Goal: Task Accomplishment & Management: Manage account settings

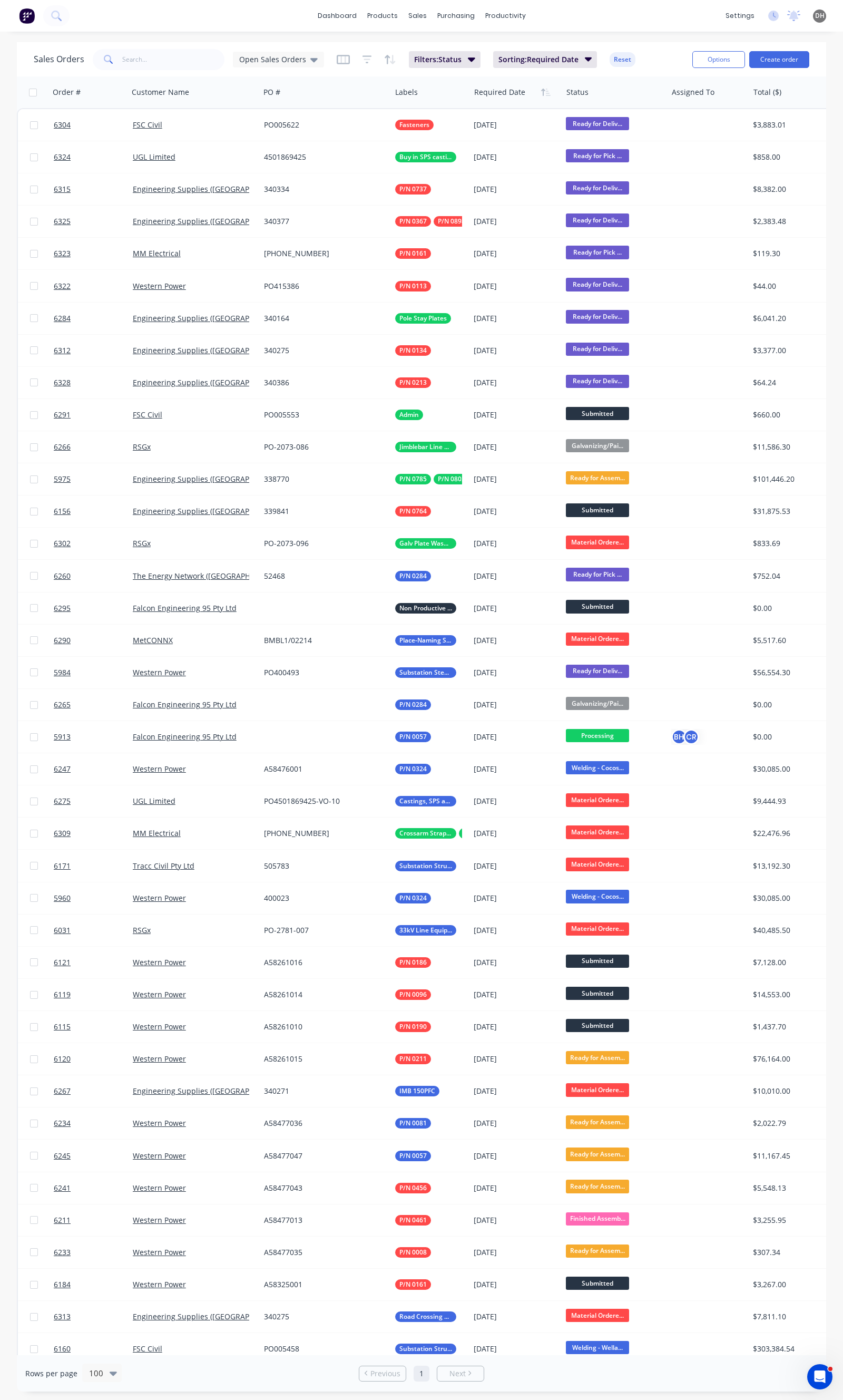
scroll to position [117, 0]
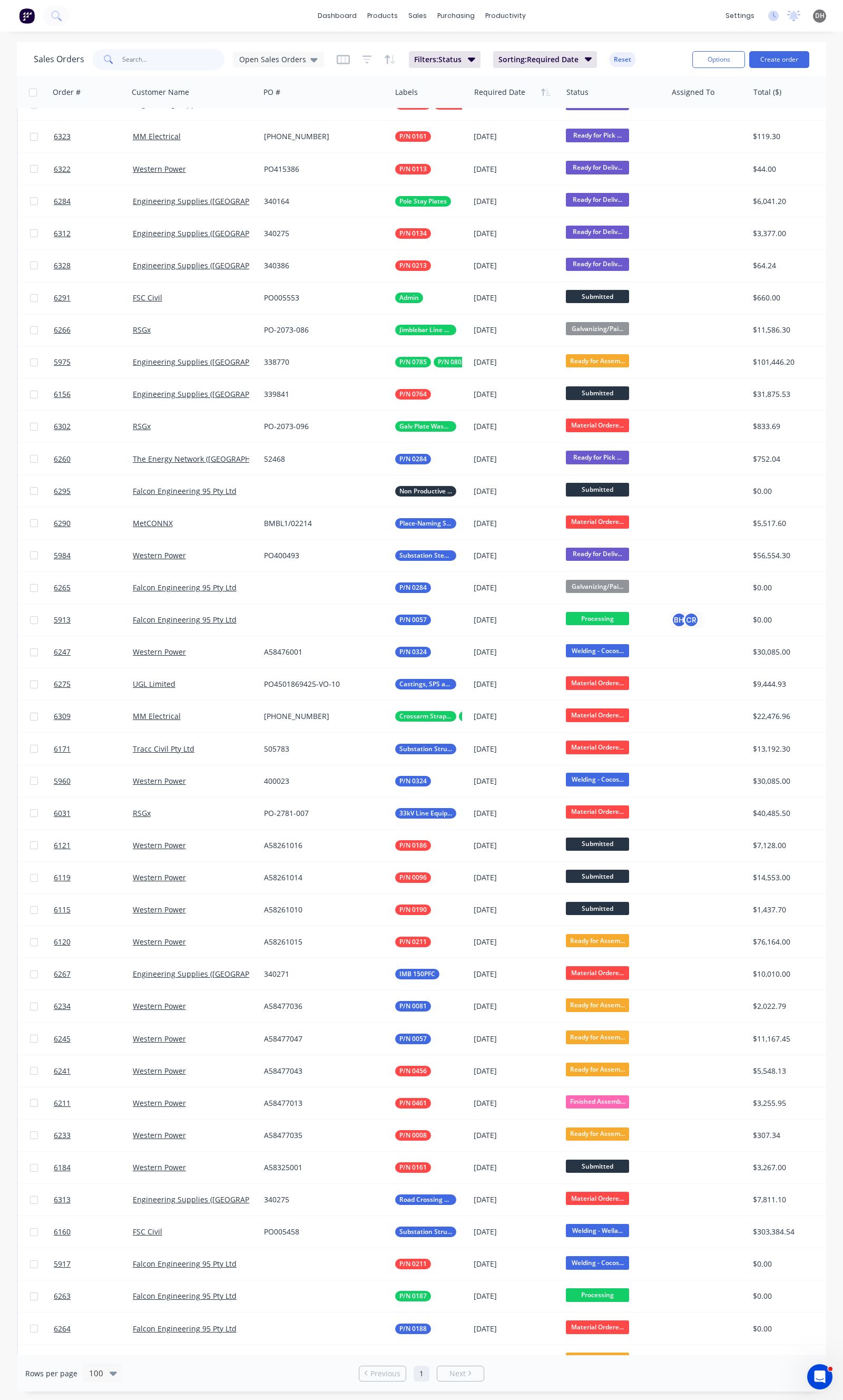
click at [139, 56] on input "text" at bounding box center [173, 60] width 103 height 21
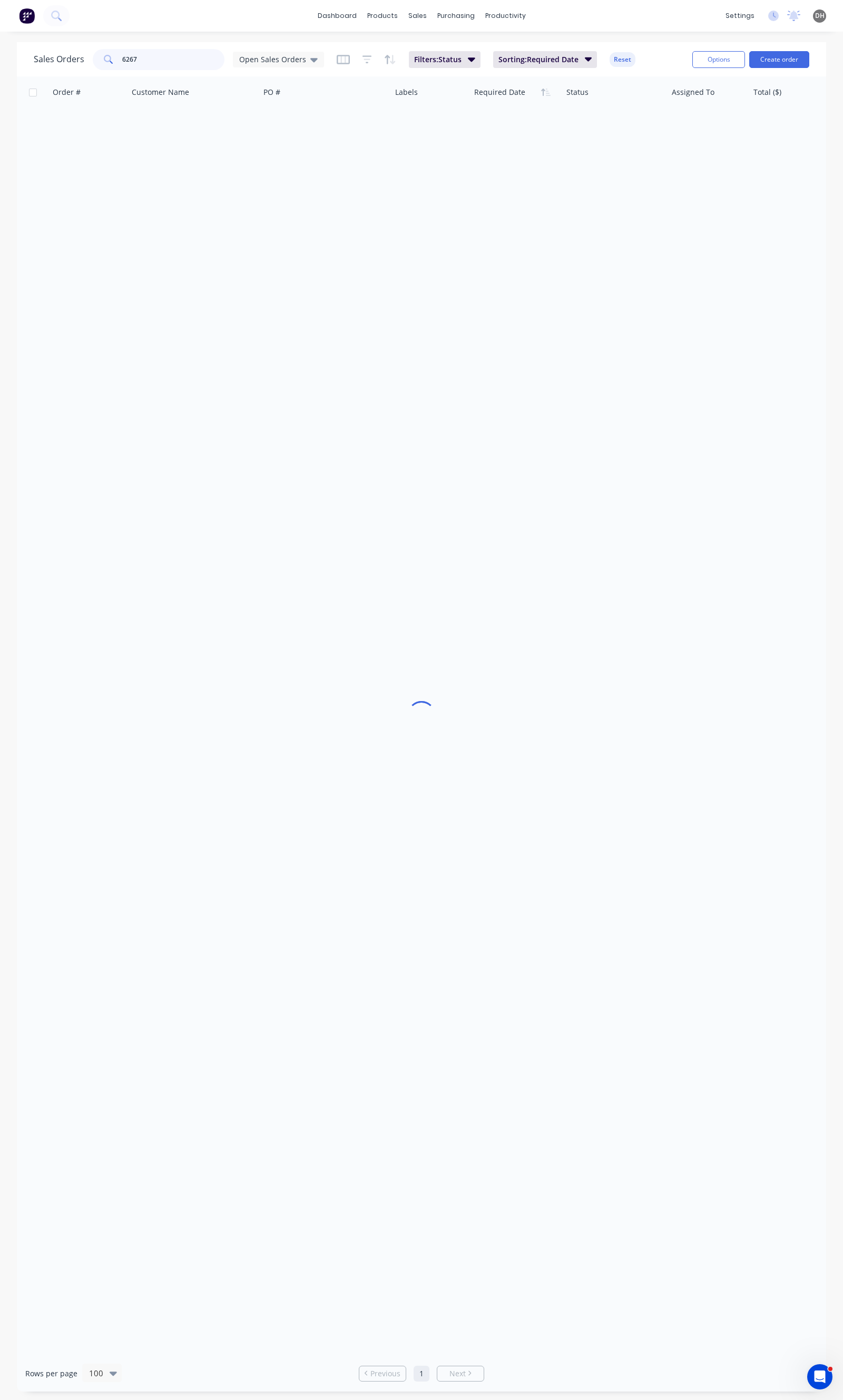
scroll to position [0, 0]
type input "6267"
click at [166, 53] on input "6267" at bounding box center [173, 60] width 103 height 21
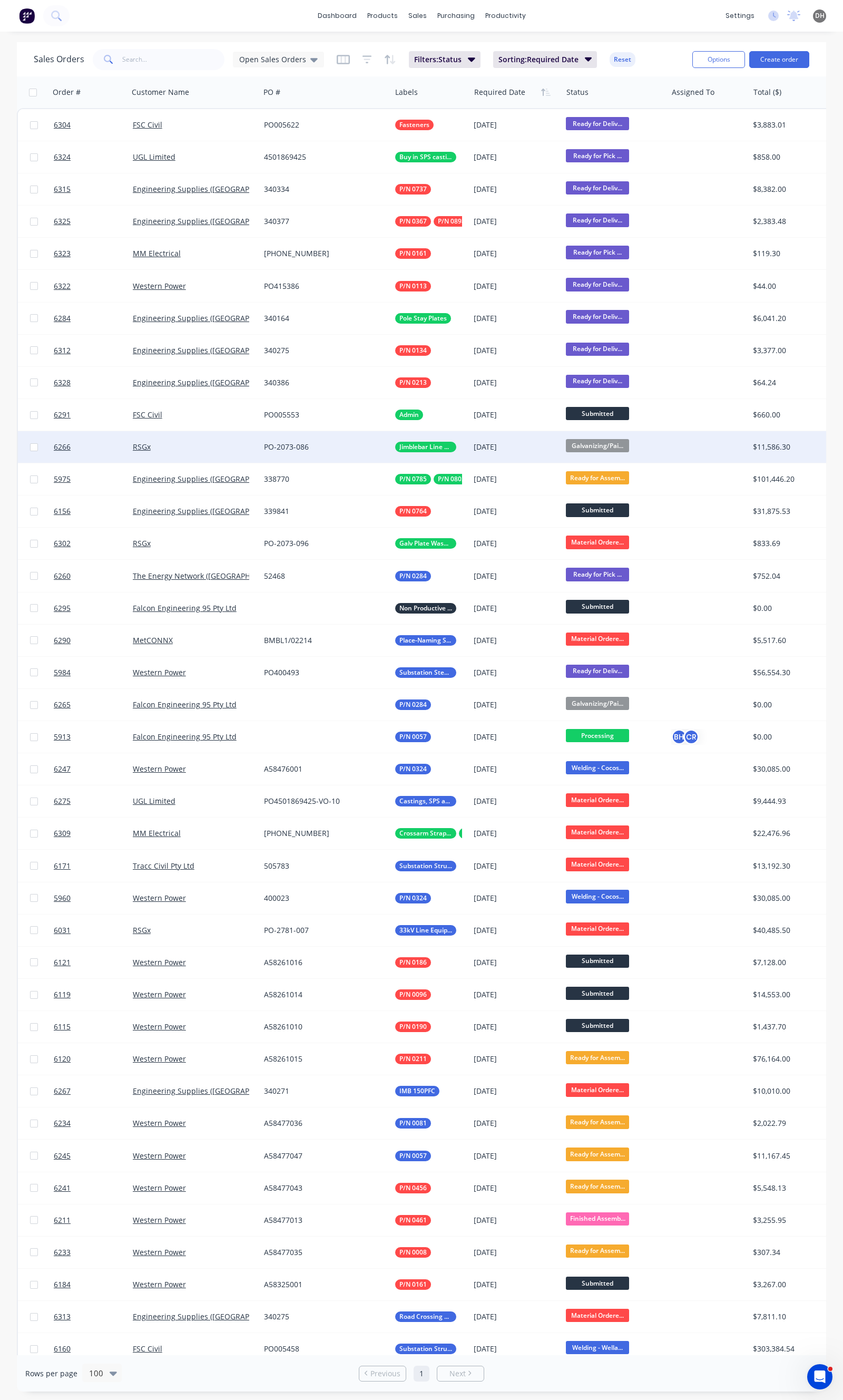
click at [246, 447] on div "RSGx" at bounding box center [191, 447] width 116 height 11
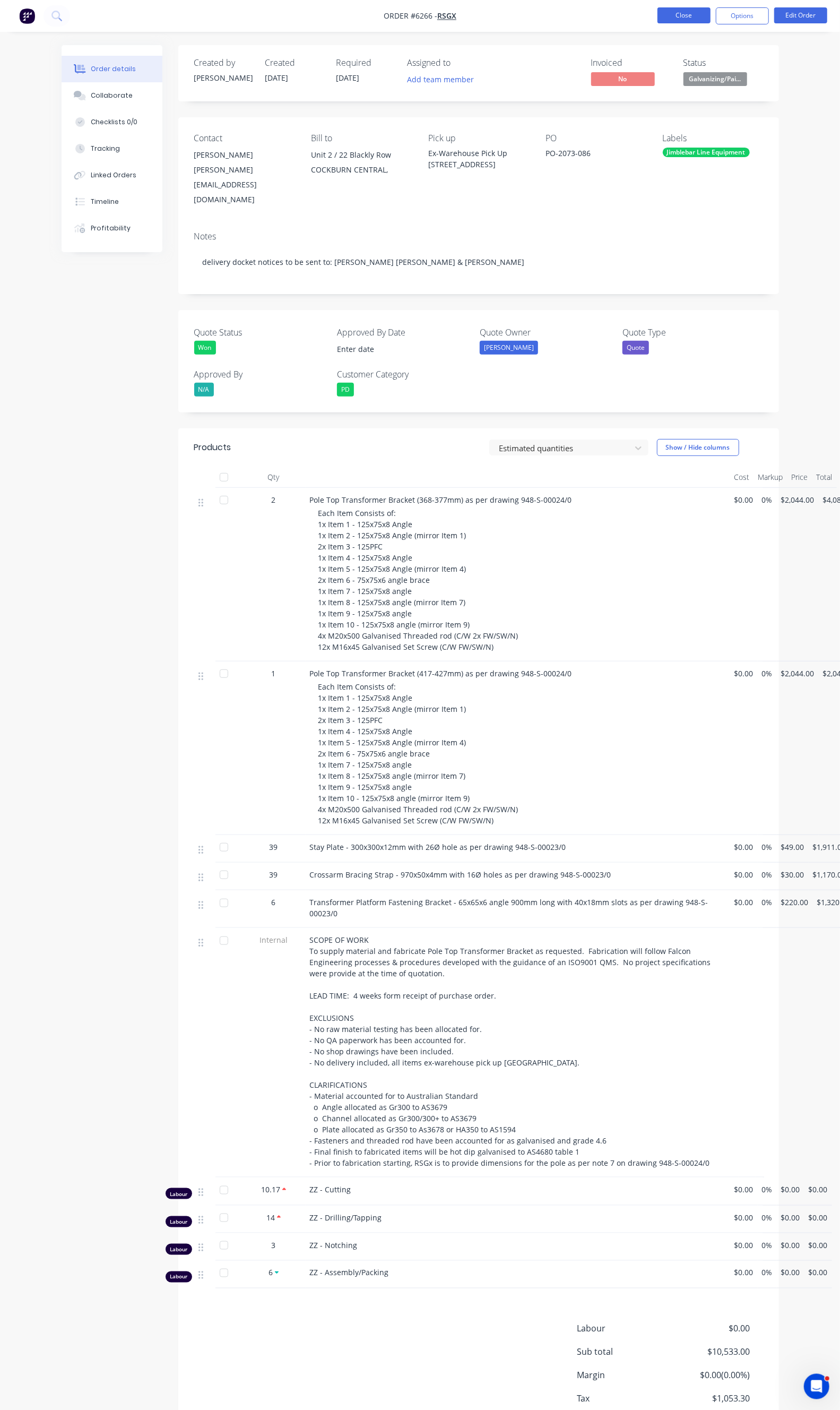
click at [710, 16] on button "Close" at bounding box center [684, 15] width 53 height 16
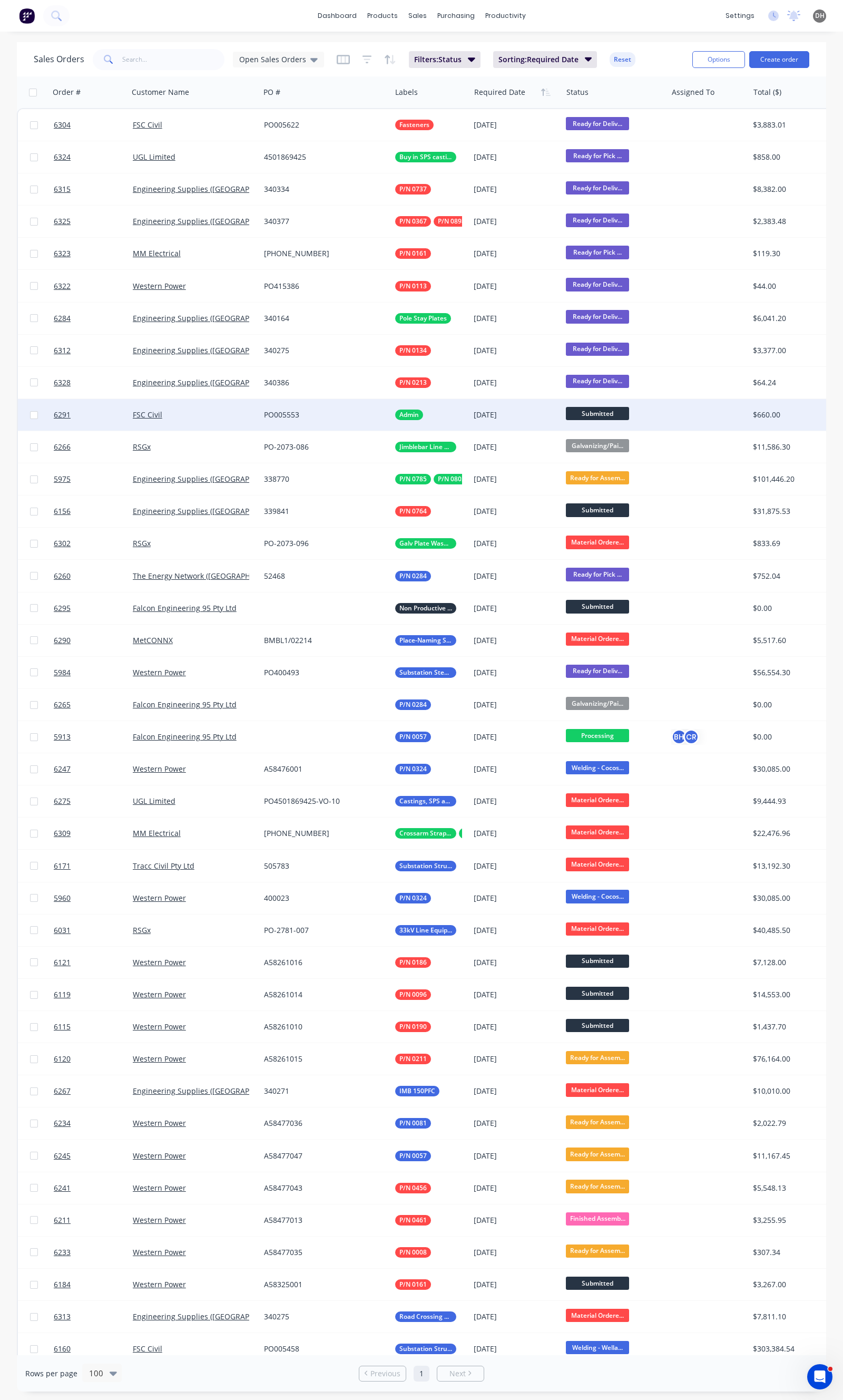
click at [223, 412] on div "FSC Civil" at bounding box center [191, 414] width 116 height 11
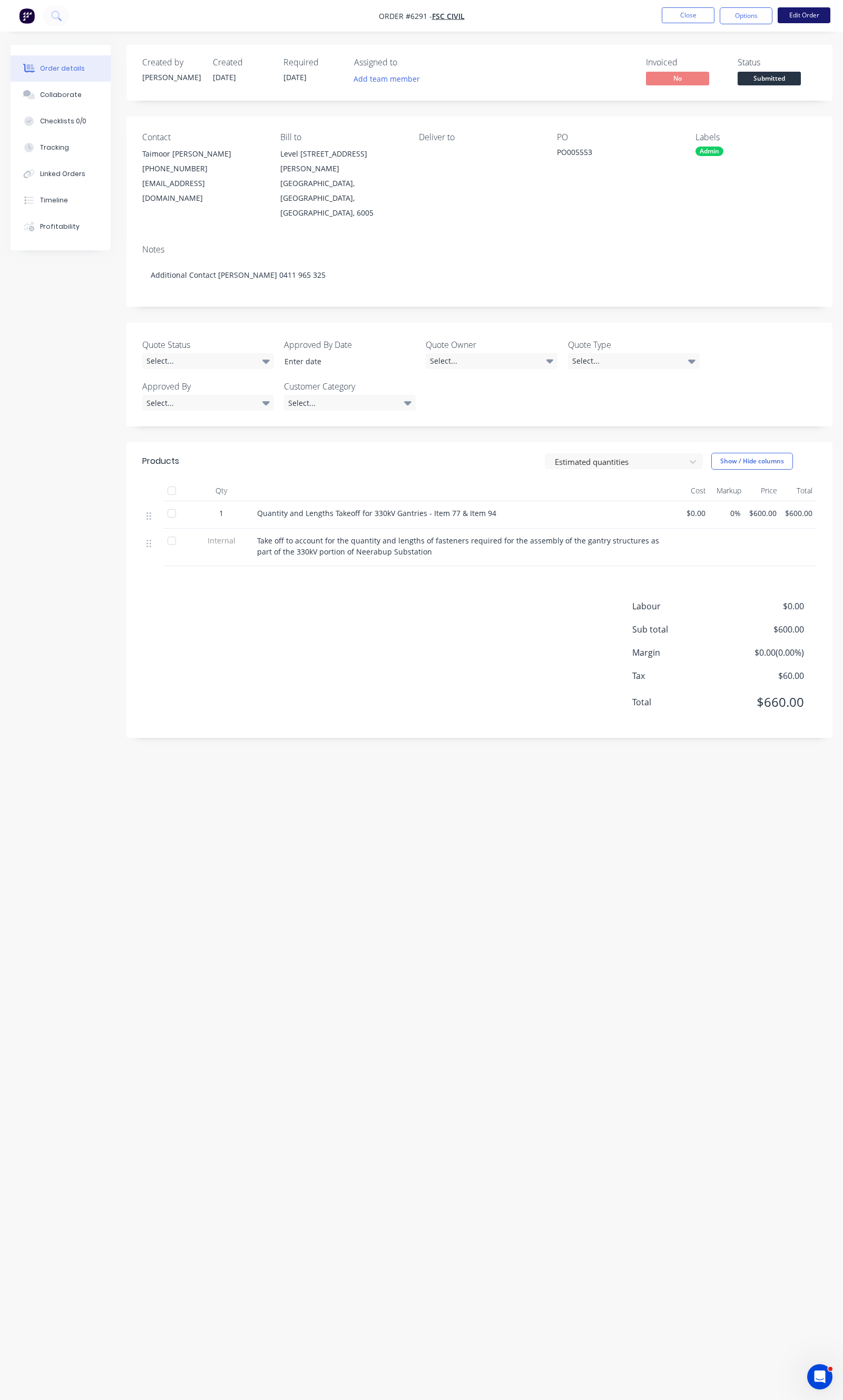
click at [787, 17] on button "Edit Order" at bounding box center [804, 15] width 53 height 16
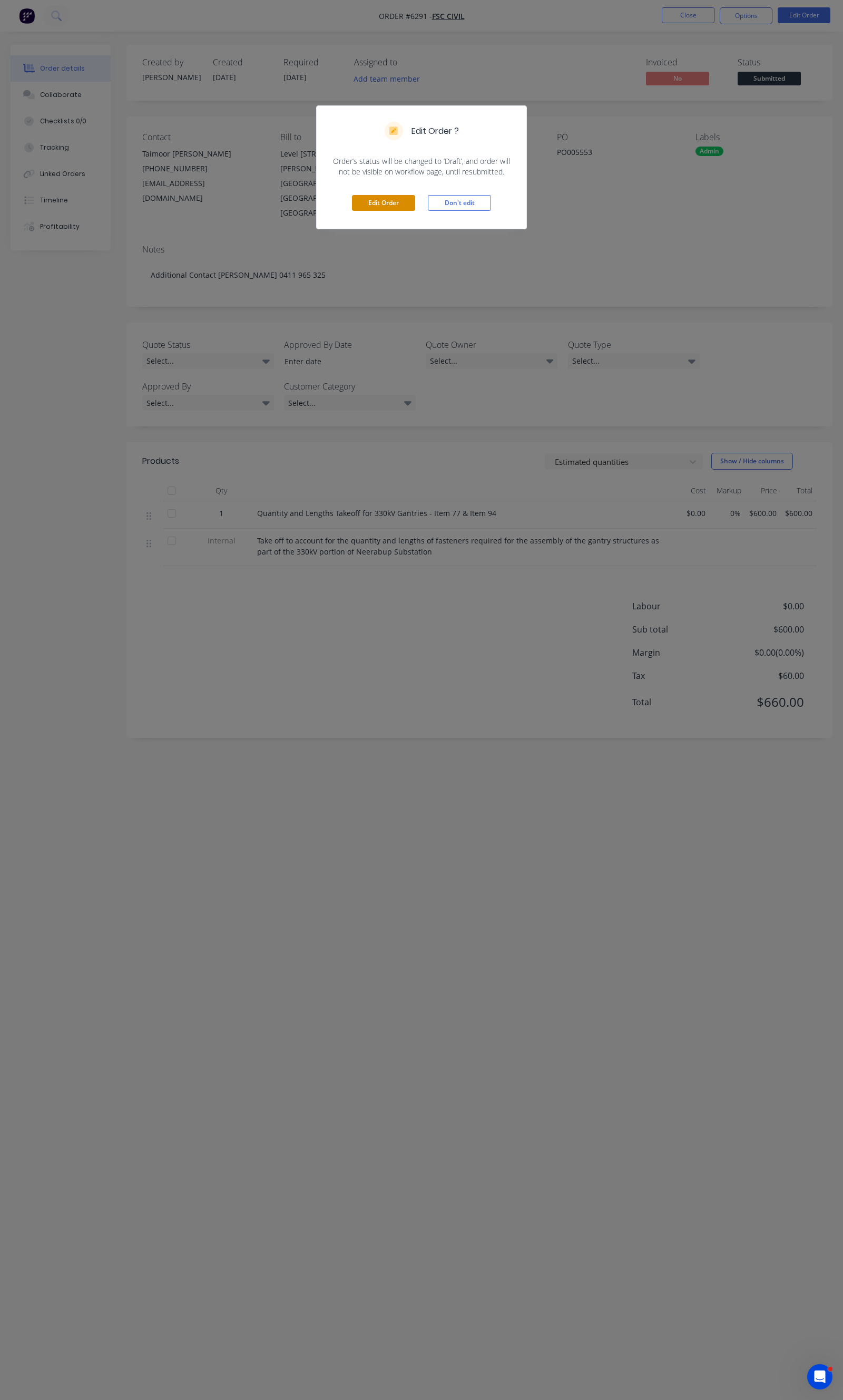
click at [392, 202] on button "Edit Order" at bounding box center [384, 203] width 63 height 16
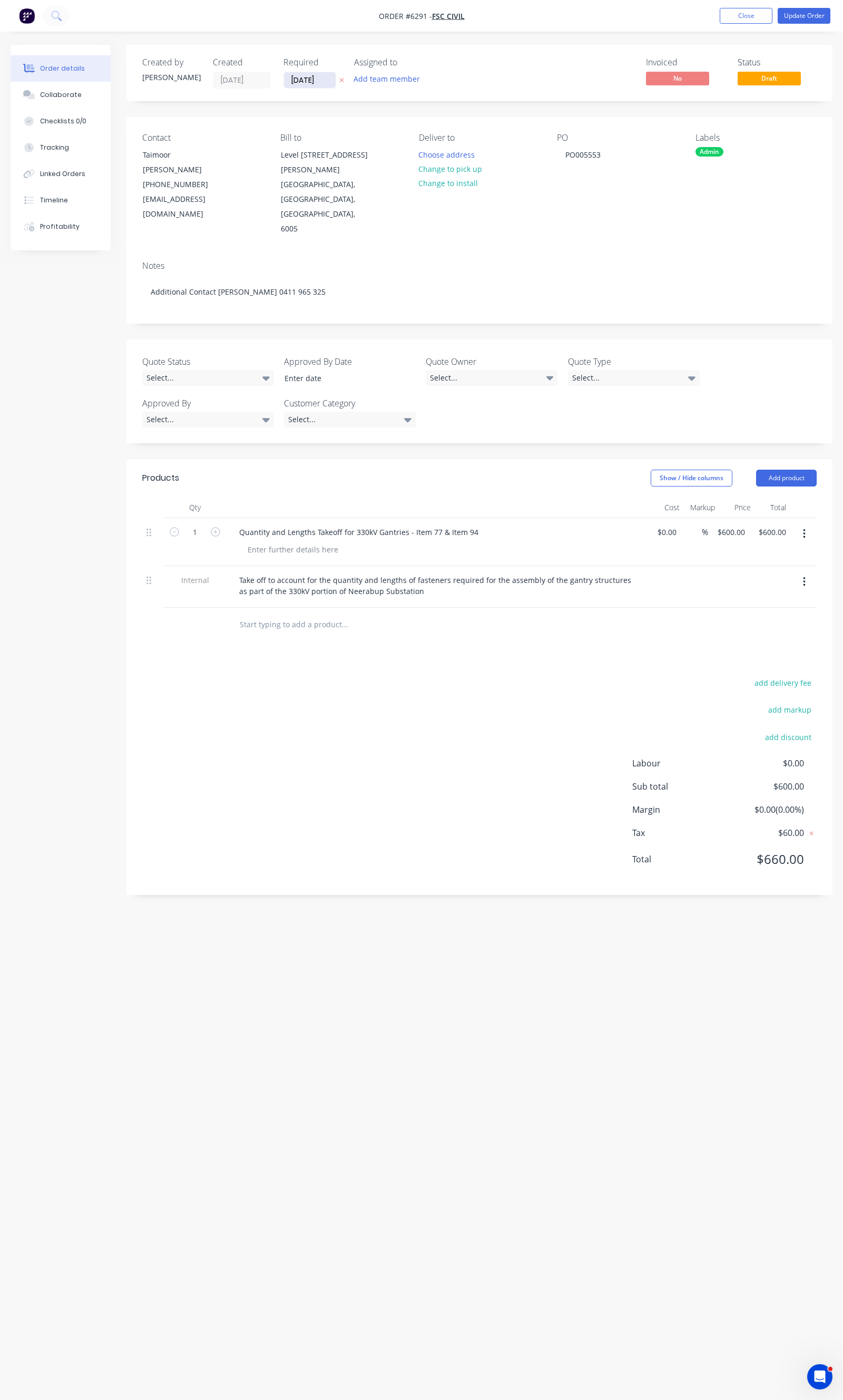
click at [313, 82] on input "26/09/25" at bounding box center [310, 80] width 52 height 16
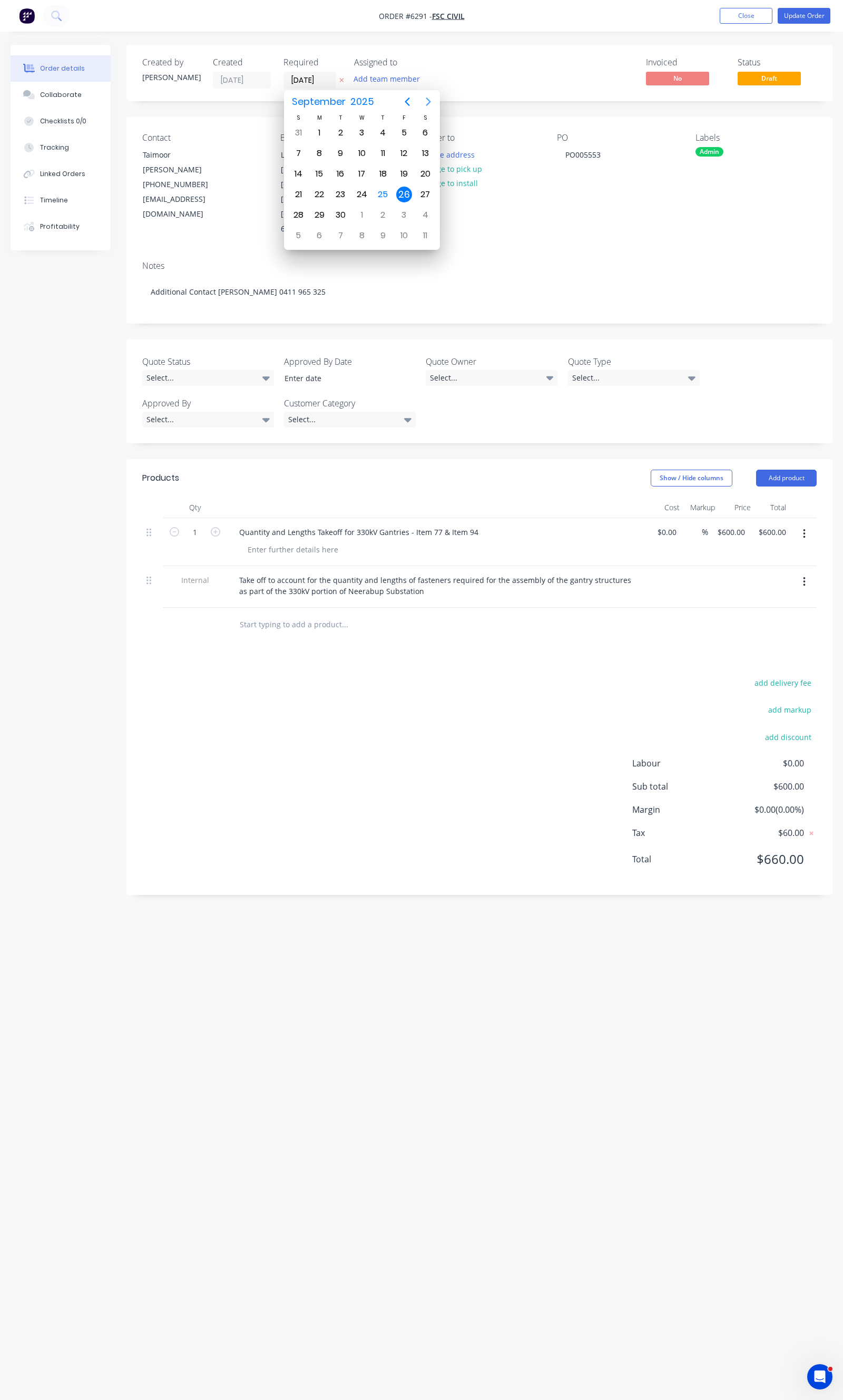
click at [424, 102] on icon "Next page" at bounding box center [429, 101] width 12 height 12
click at [387, 178] on div "18" at bounding box center [383, 174] width 16 height 16
type input "18/12/25"
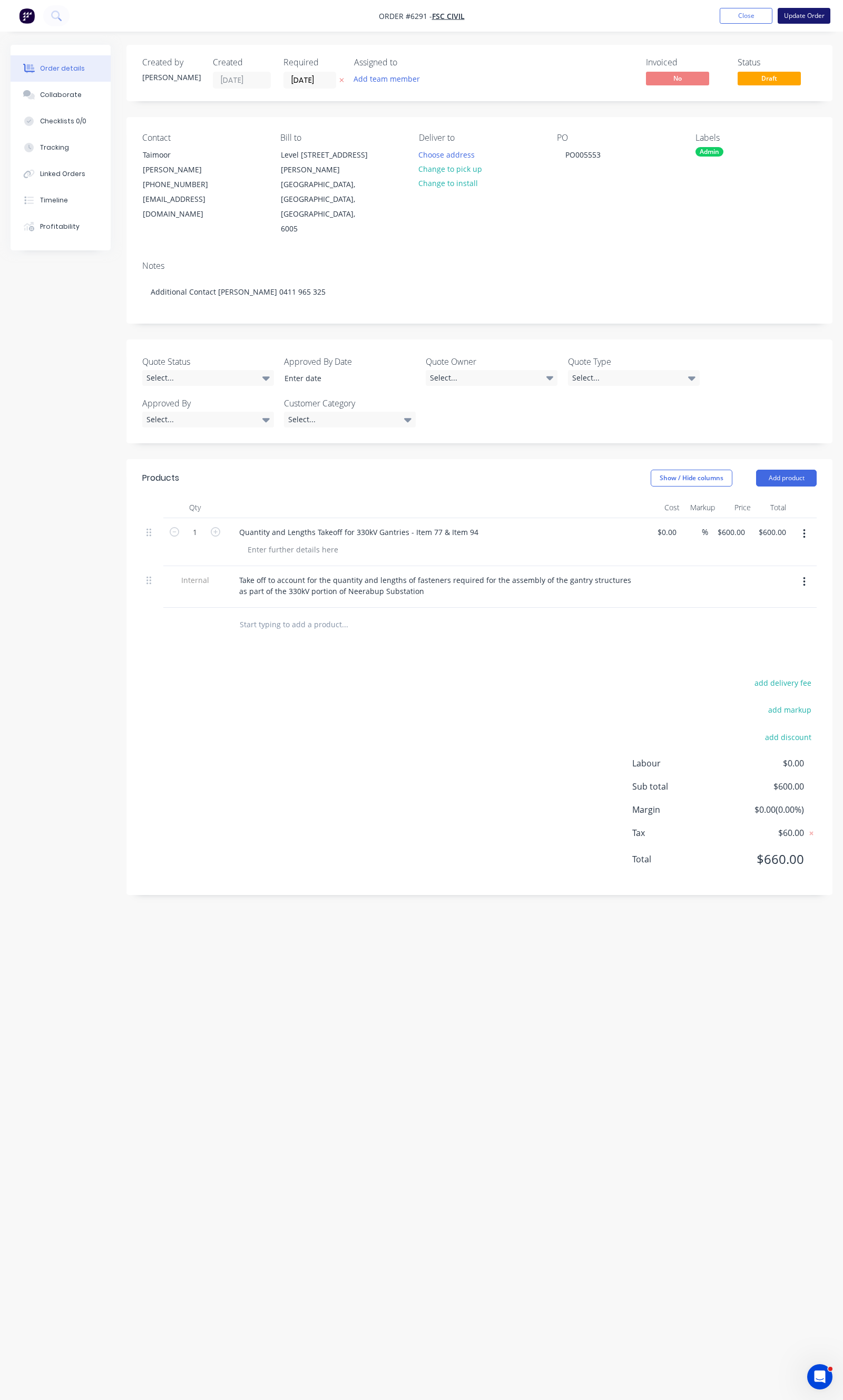
click at [791, 11] on button "Update Order" at bounding box center [804, 16] width 53 height 16
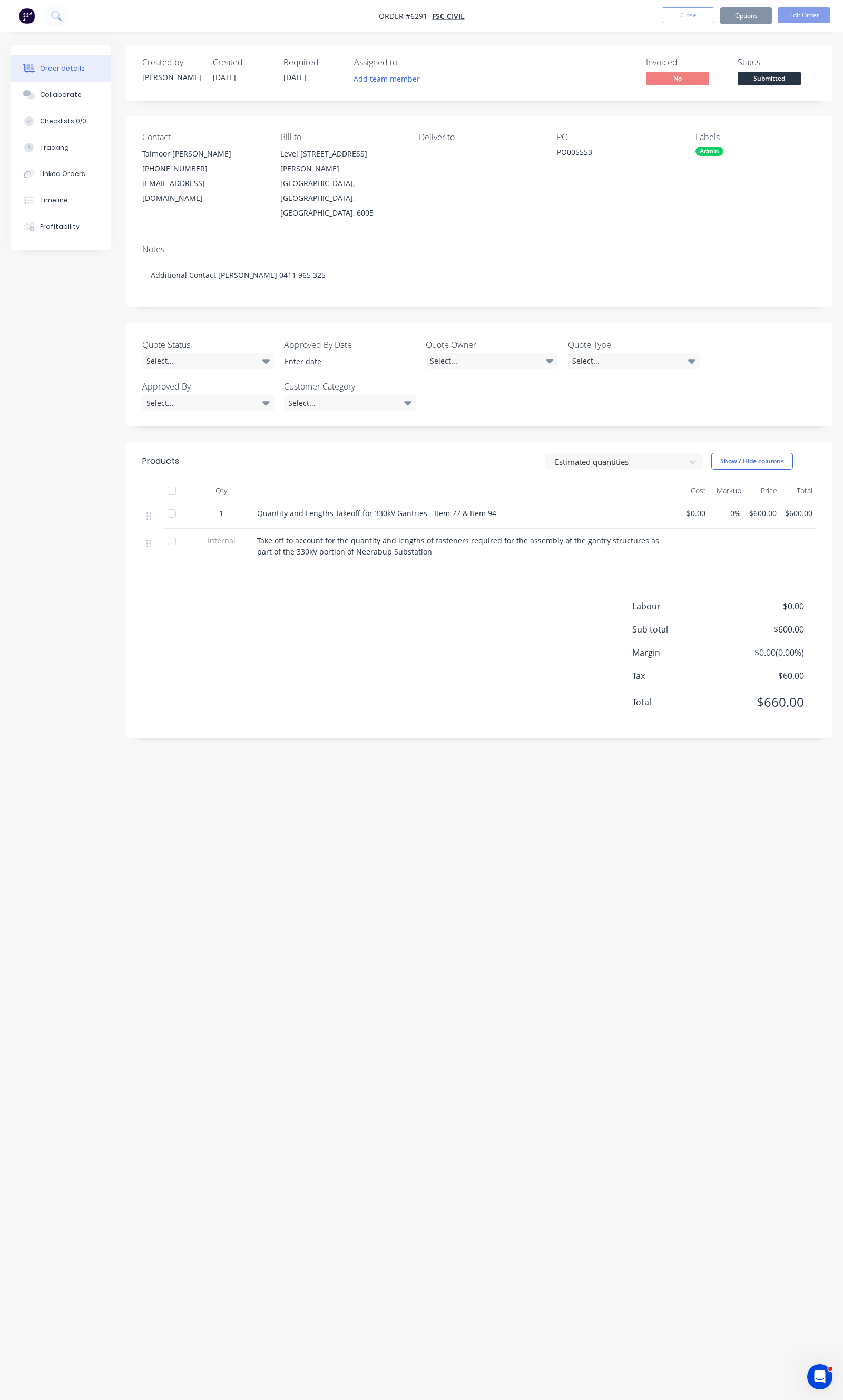
click at [696, 18] on button "Close" at bounding box center [688, 15] width 53 height 16
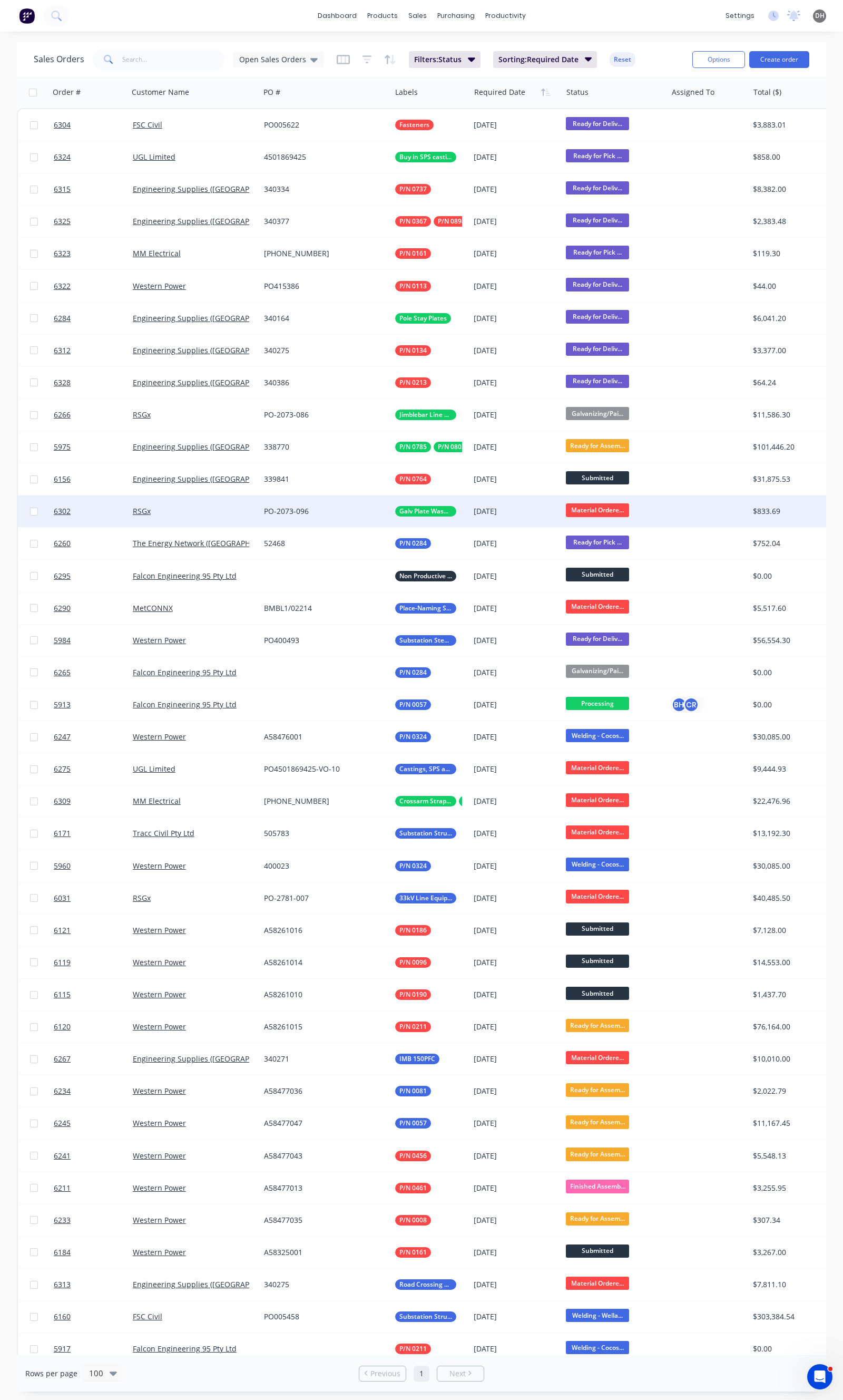
click at [590, 506] on span "Material Ordere..." at bounding box center [597, 509] width 63 height 13
click at [592, 612] on button "Galvanizing/Painting" at bounding box center [619, 621] width 106 height 19
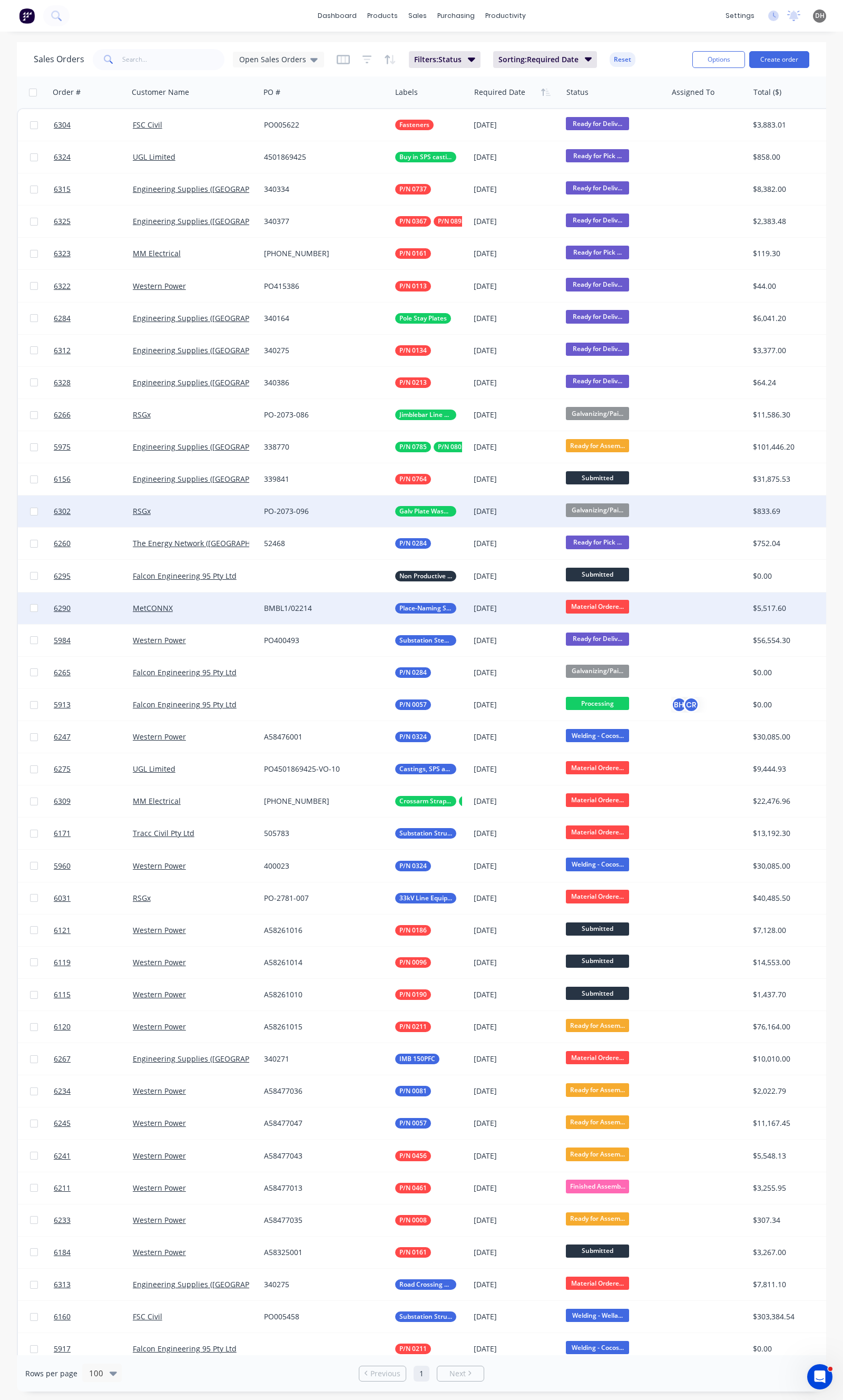
click at [580, 602] on span "Material Ordere..." at bounding box center [597, 606] width 63 height 13
click at [600, 729] on span "Welding - Wellard St" at bounding box center [606, 730] width 72 height 10
click at [319, 610] on div "BMBL1/02214" at bounding box center [322, 608] width 116 height 11
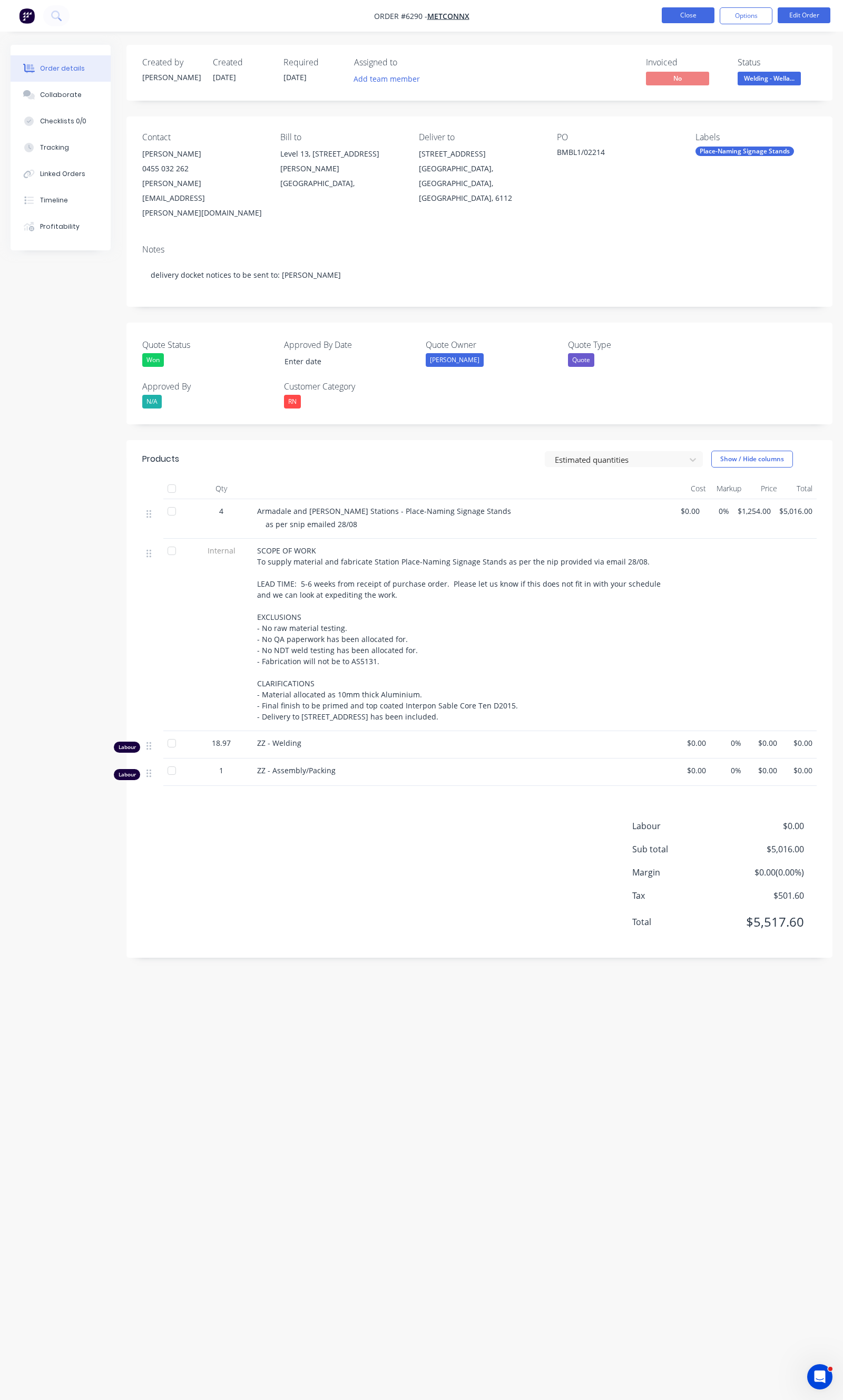
click at [681, 18] on button "Close" at bounding box center [688, 15] width 53 height 16
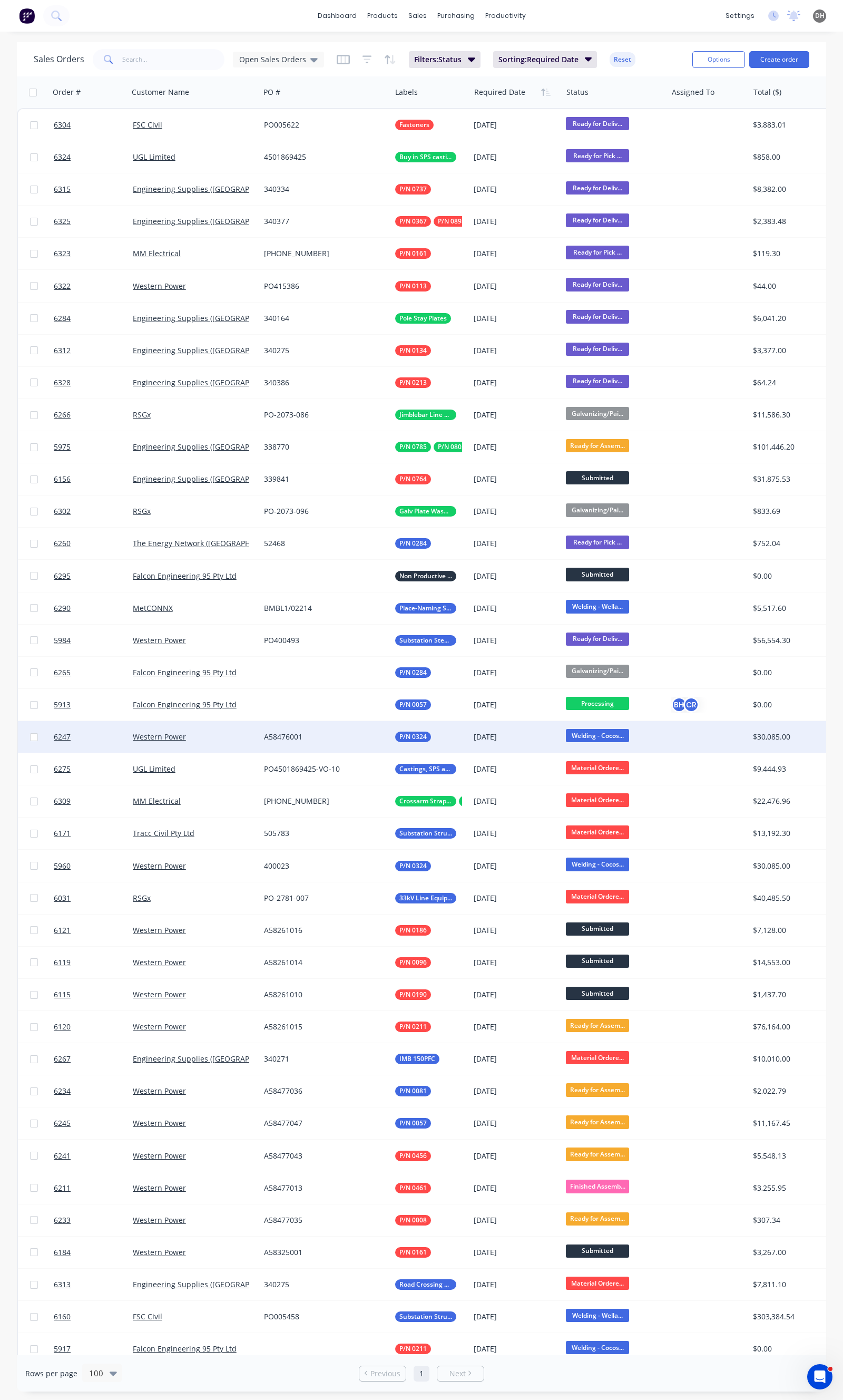
click at [588, 736] on span "Welding - Cocos..." at bounding box center [597, 735] width 63 height 13
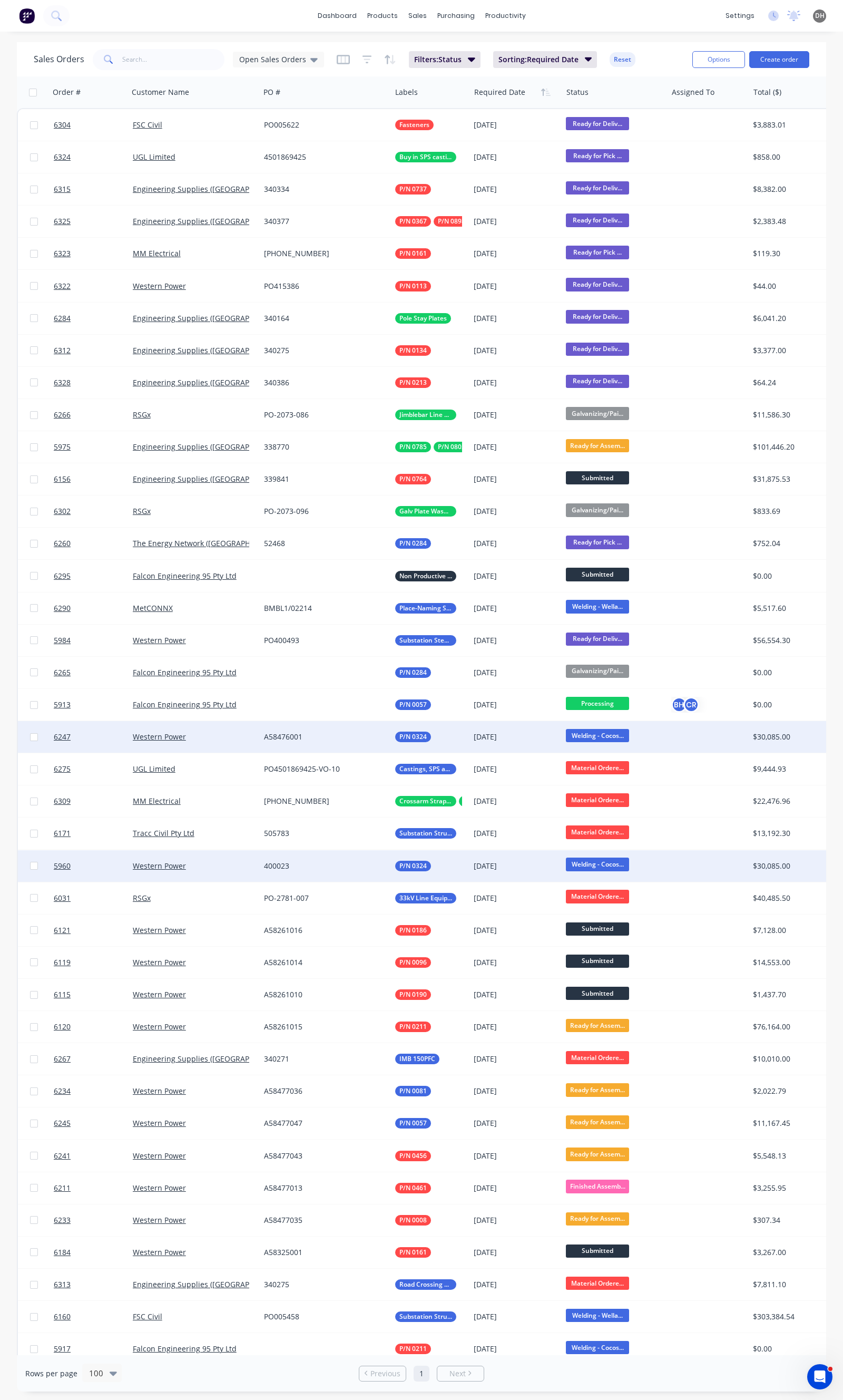
click at [240, 866] on div "Western Power" at bounding box center [191, 866] width 116 height 11
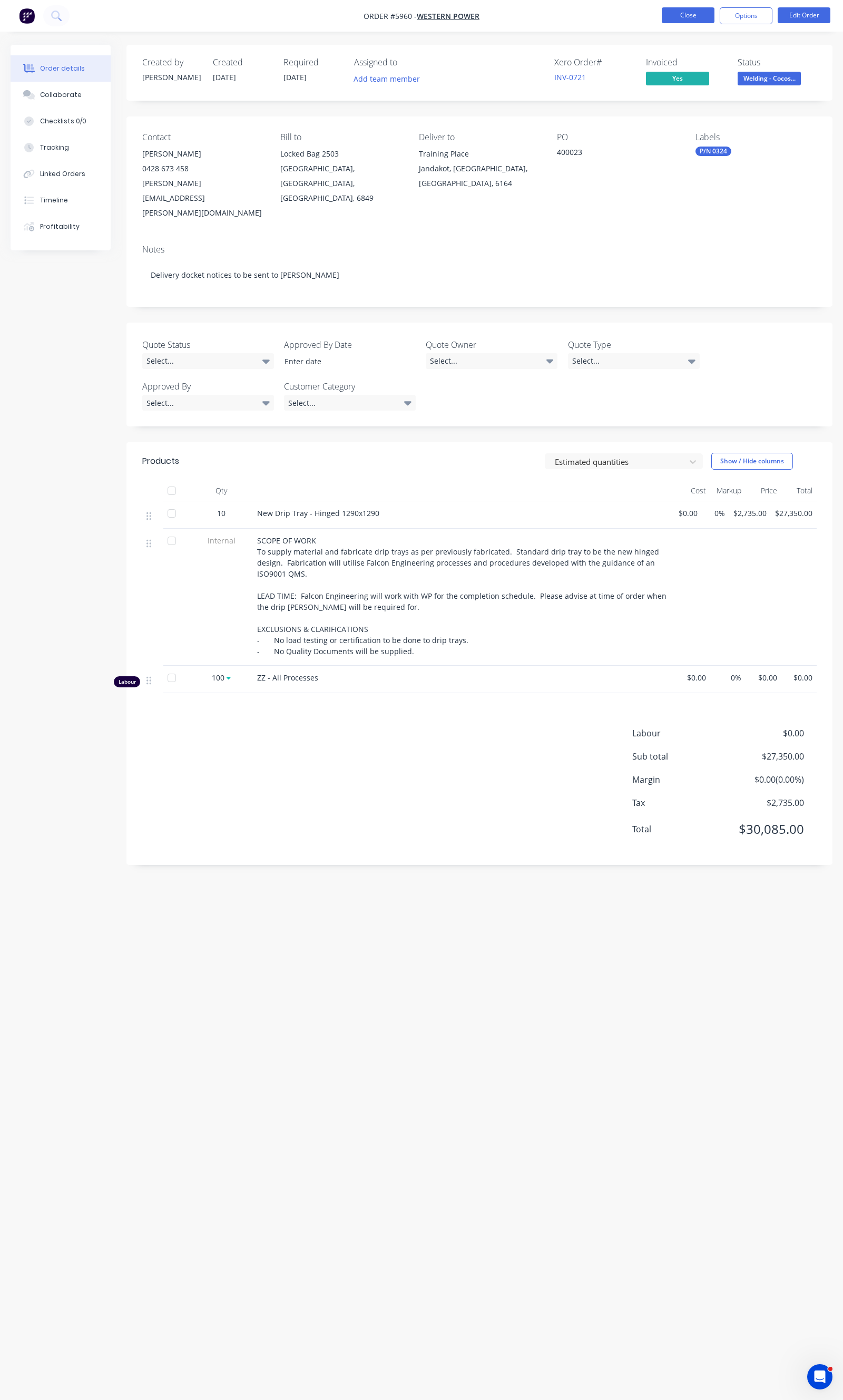
click at [686, 14] on button "Close" at bounding box center [688, 15] width 53 height 16
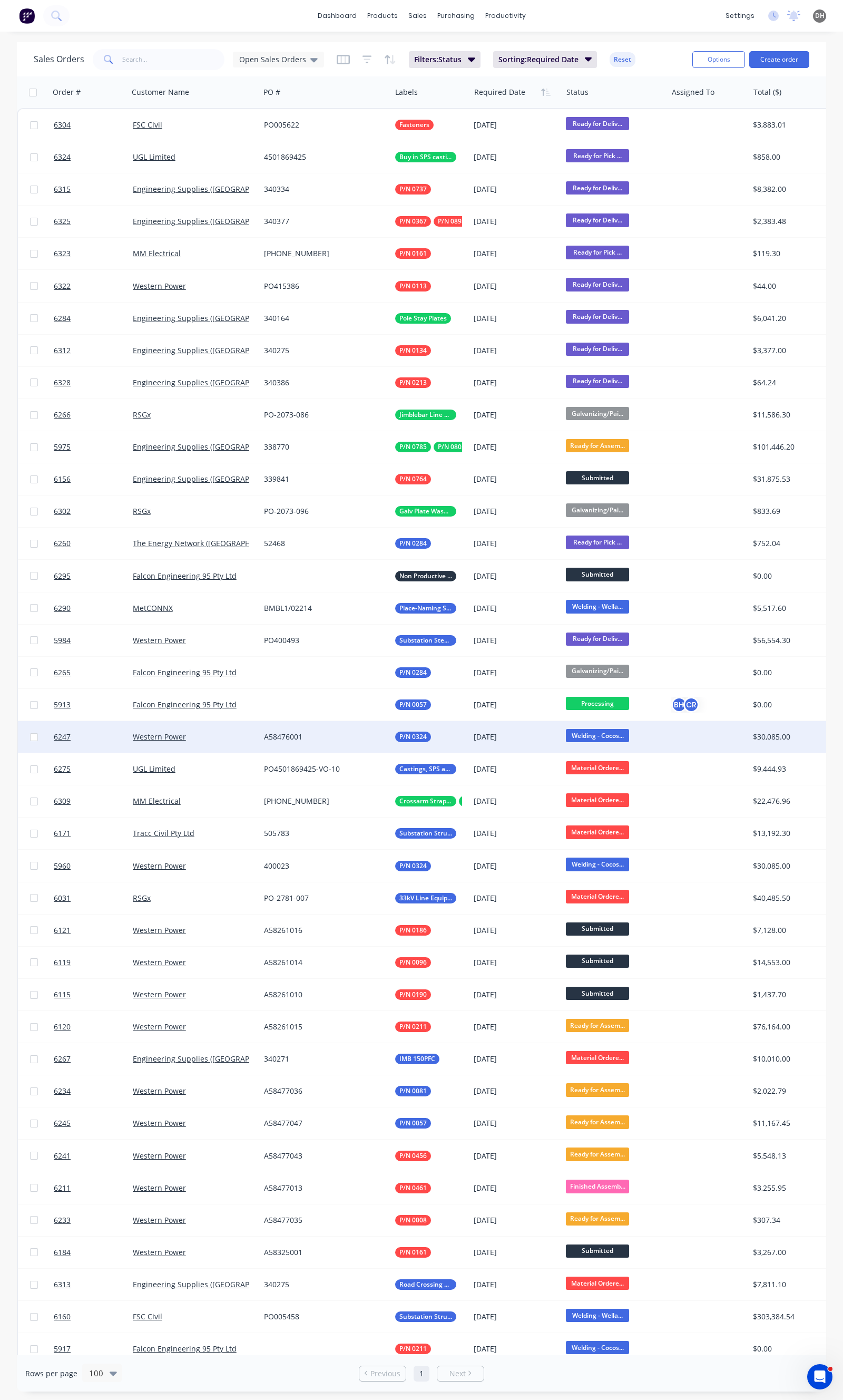
click at [575, 737] on span "Welding - Cocos..." at bounding box center [597, 735] width 63 height 13
click at [609, 848] on span "Galvanizing/Painting" at bounding box center [606, 847] width 73 height 10
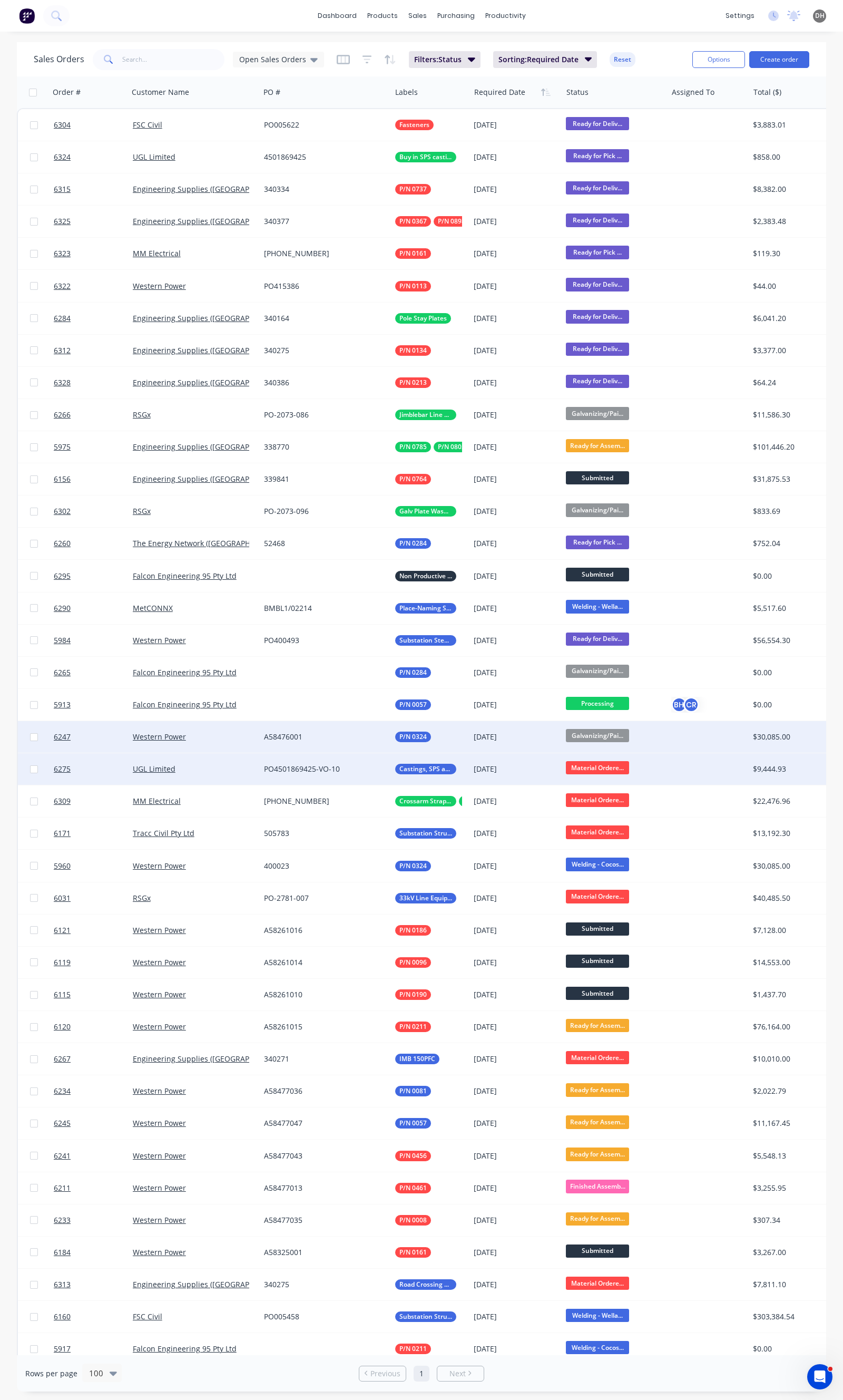
click at [602, 766] on span "Material Ordere..." at bounding box center [597, 767] width 63 height 13
click at [614, 883] on span "Galvanizing/Painting" at bounding box center [606, 878] width 73 height 10
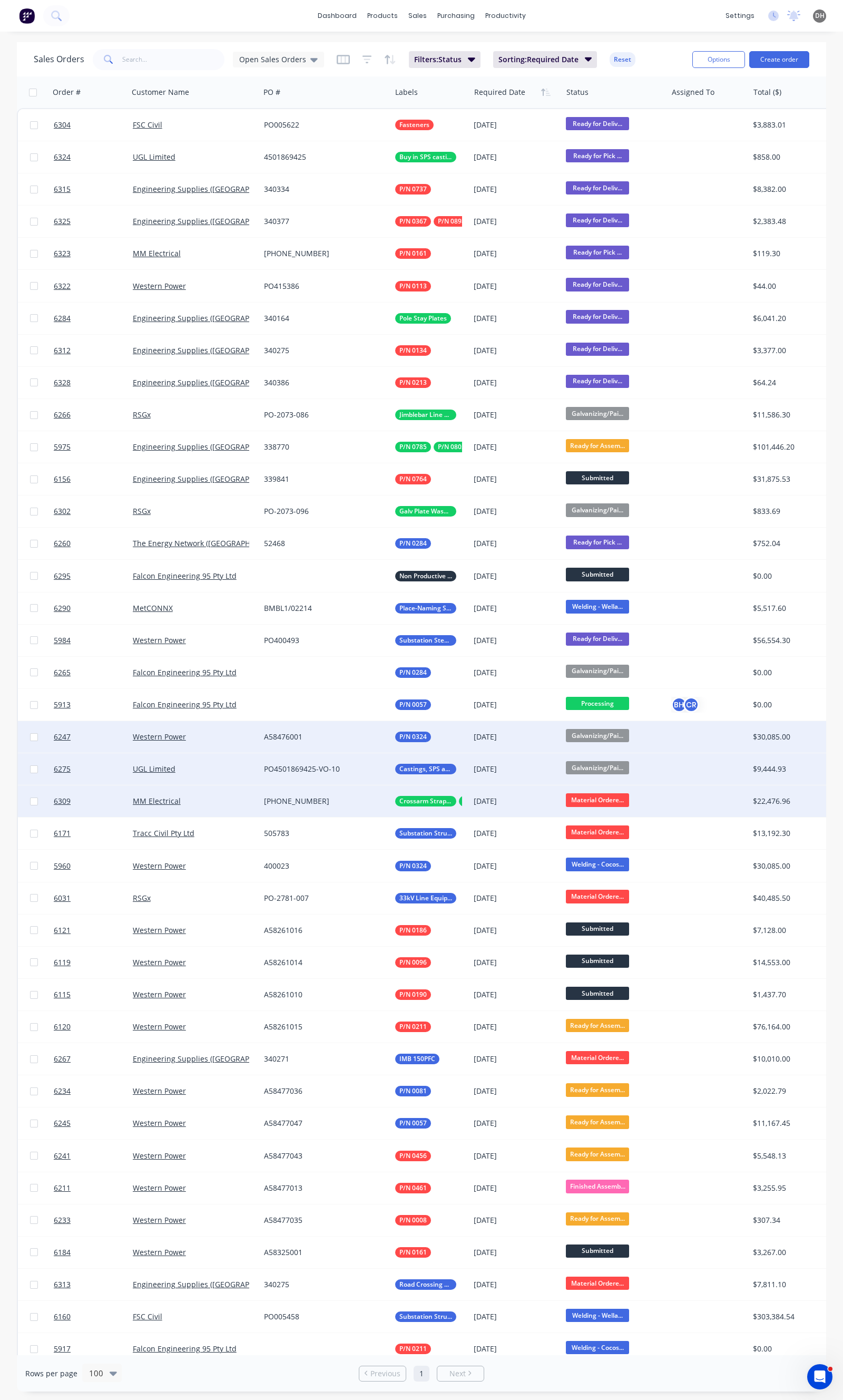
click at [593, 802] on span "Material Ordere..." at bounding box center [597, 799] width 63 height 13
click at [590, 868] on span "Processing" at bounding box center [589, 871] width 38 height 10
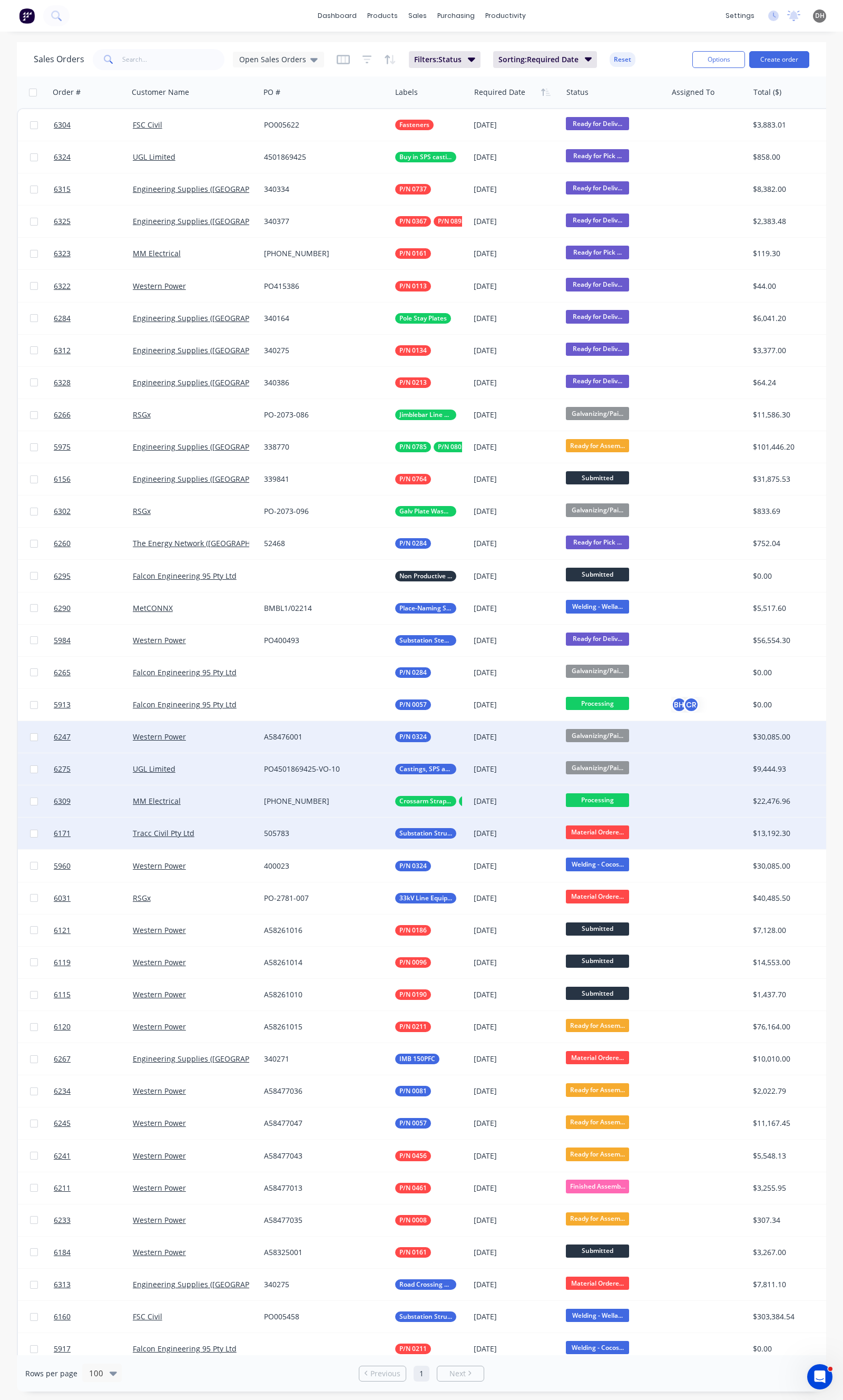
click at [580, 832] on span "Material Ordere..." at bounding box center [597, 832] width 63 height 13
click at [590, 909] on button "Processing" at bounding box center [619, 905] width 106 height 19
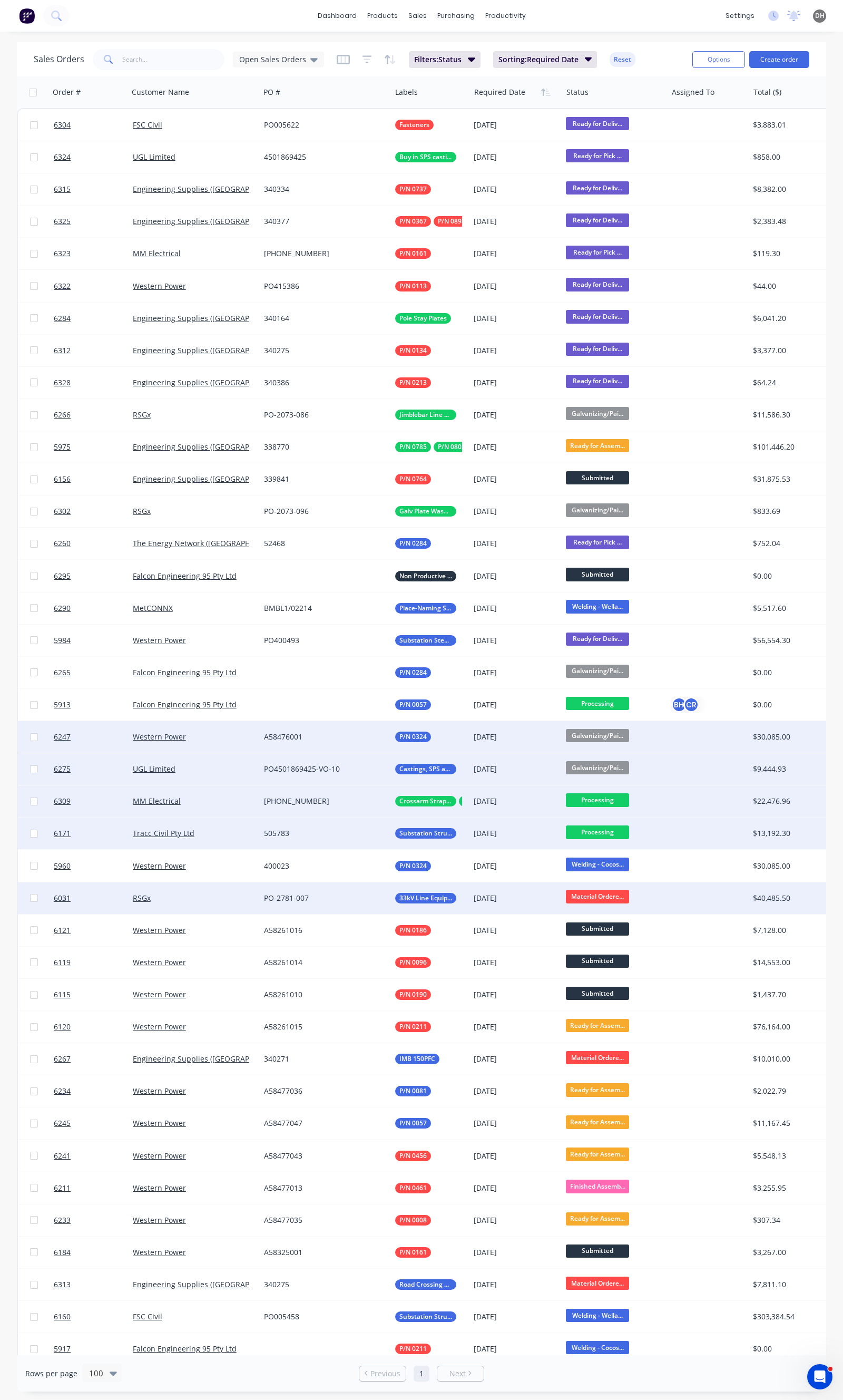
click at [593, 898] on span "Material Ordere..." at bounding box center [597, 896] width 63 height 13
click at [605, 993] on button "Welding - Cocos Dr" at bounding box center [619, 988] width 106 height 19
click at [150, 58] on input "text" at bounding box center [173, 60] width 103 height 21
click at [279, 61] on span "Open Sales Orders" at bounding box center [273, 59] width 67 height 11
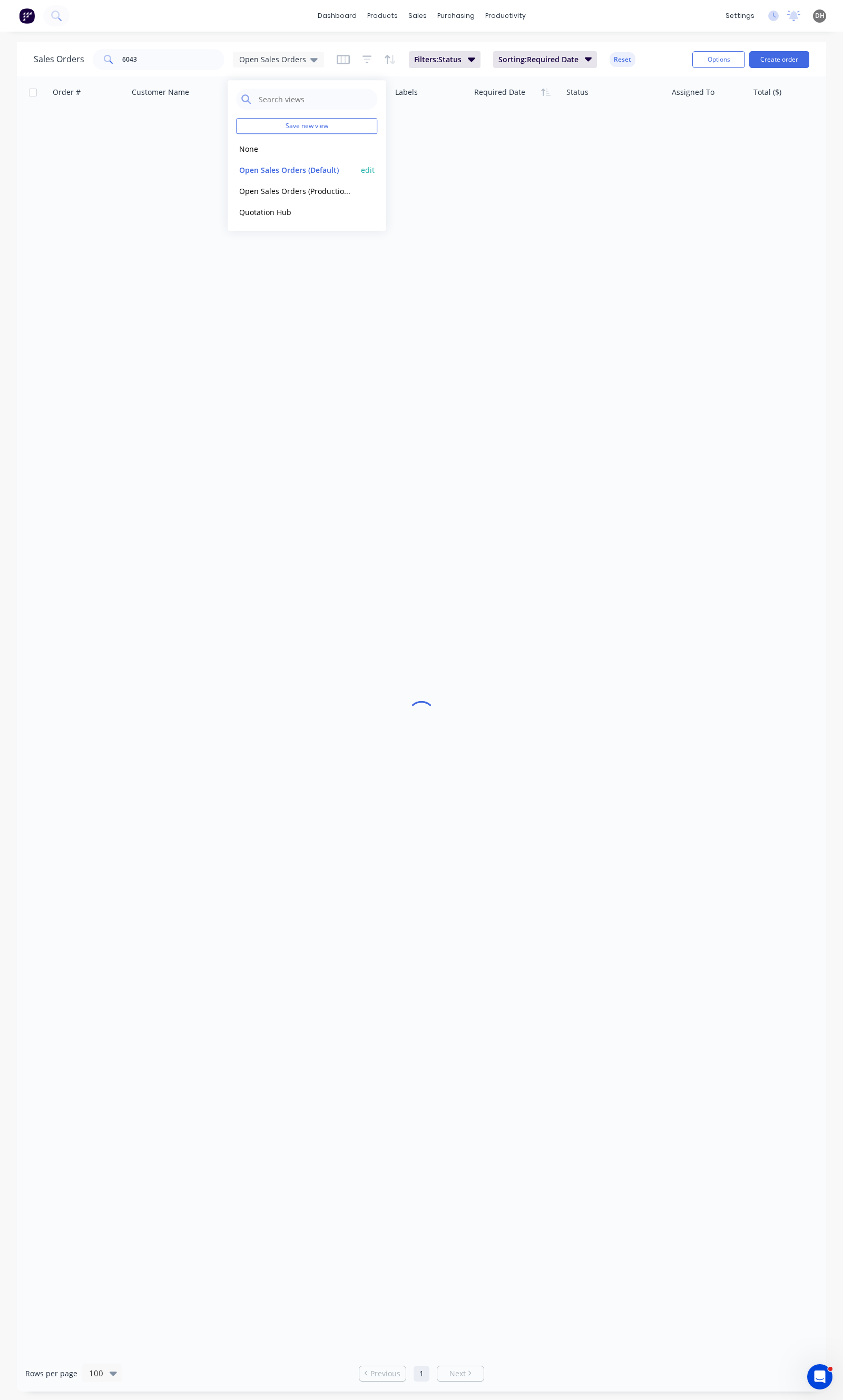
click at [246, 162] on div "Open Sales Orders (Default) edit" at bounding box center [306, 170] width 142 height 21
click at [246, 150] on button "None" at bounding box center [296, 149] width 121 height 12
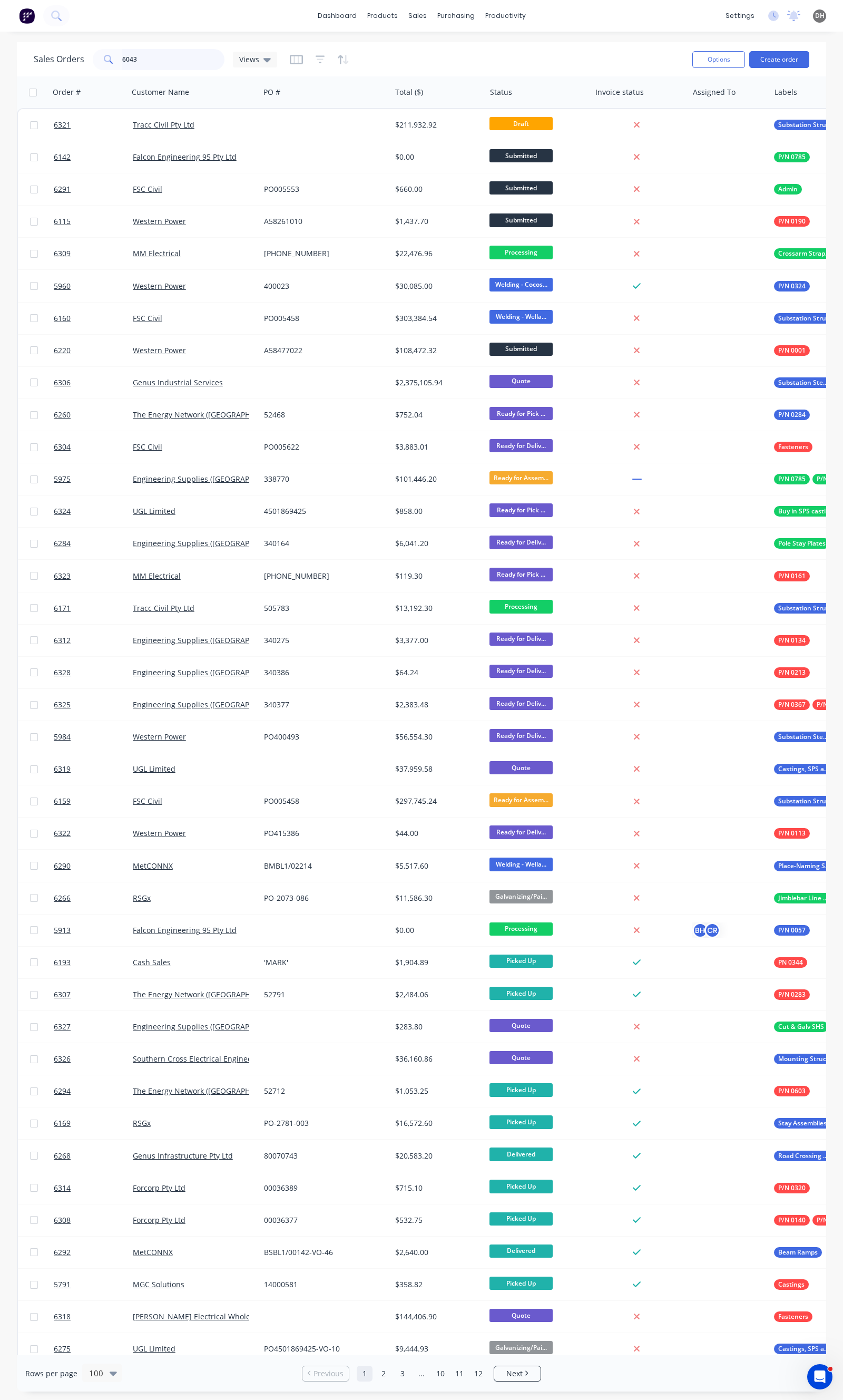
click at [143, 68] on input "6043" at bounding box center [173, 60] width 103 height 21
type input "6043"
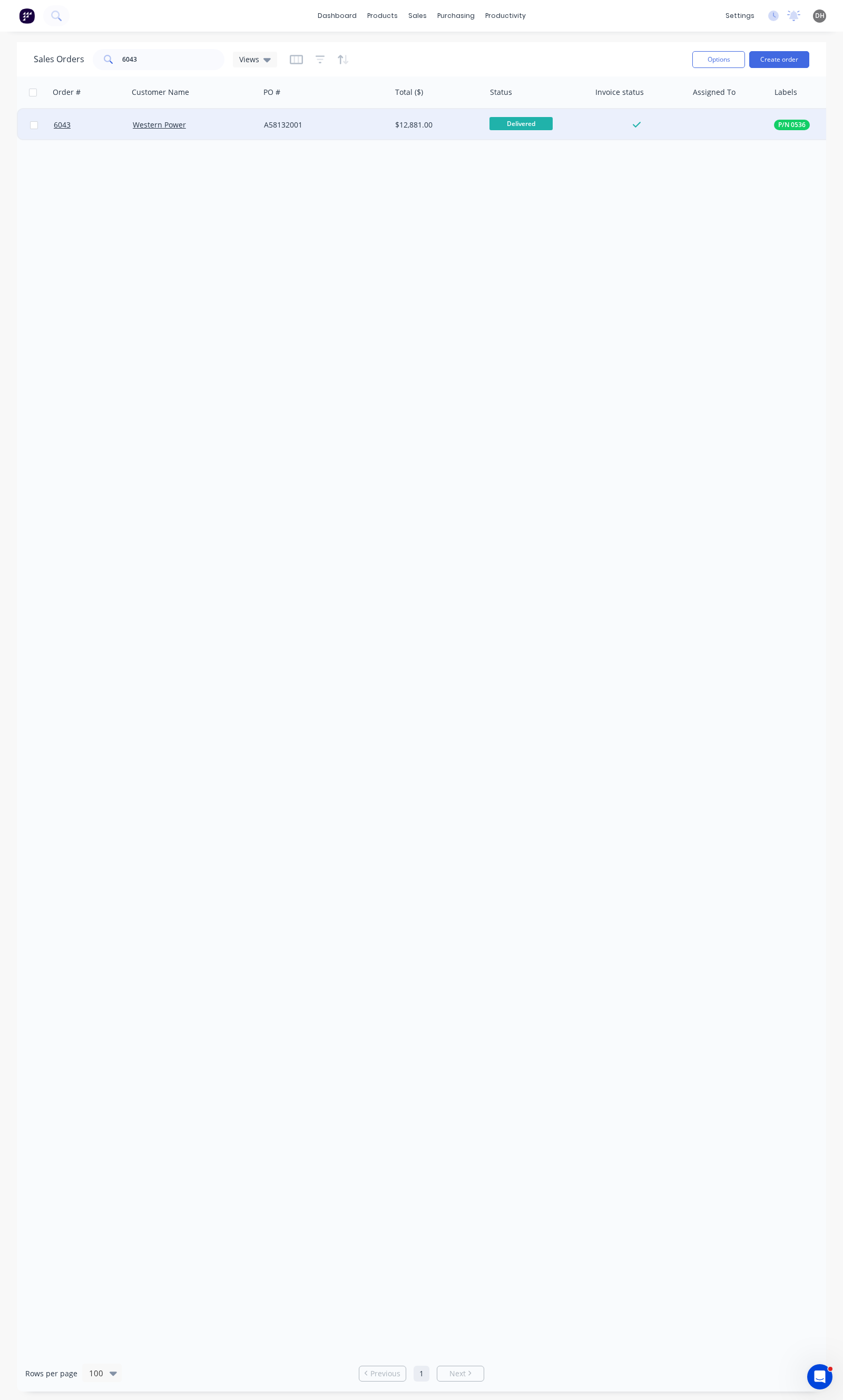
click at [223, 125] on div "Western Power" at bounding box center [191, 125] width 116 height 11
